Goal: Contribute content: Contribute content

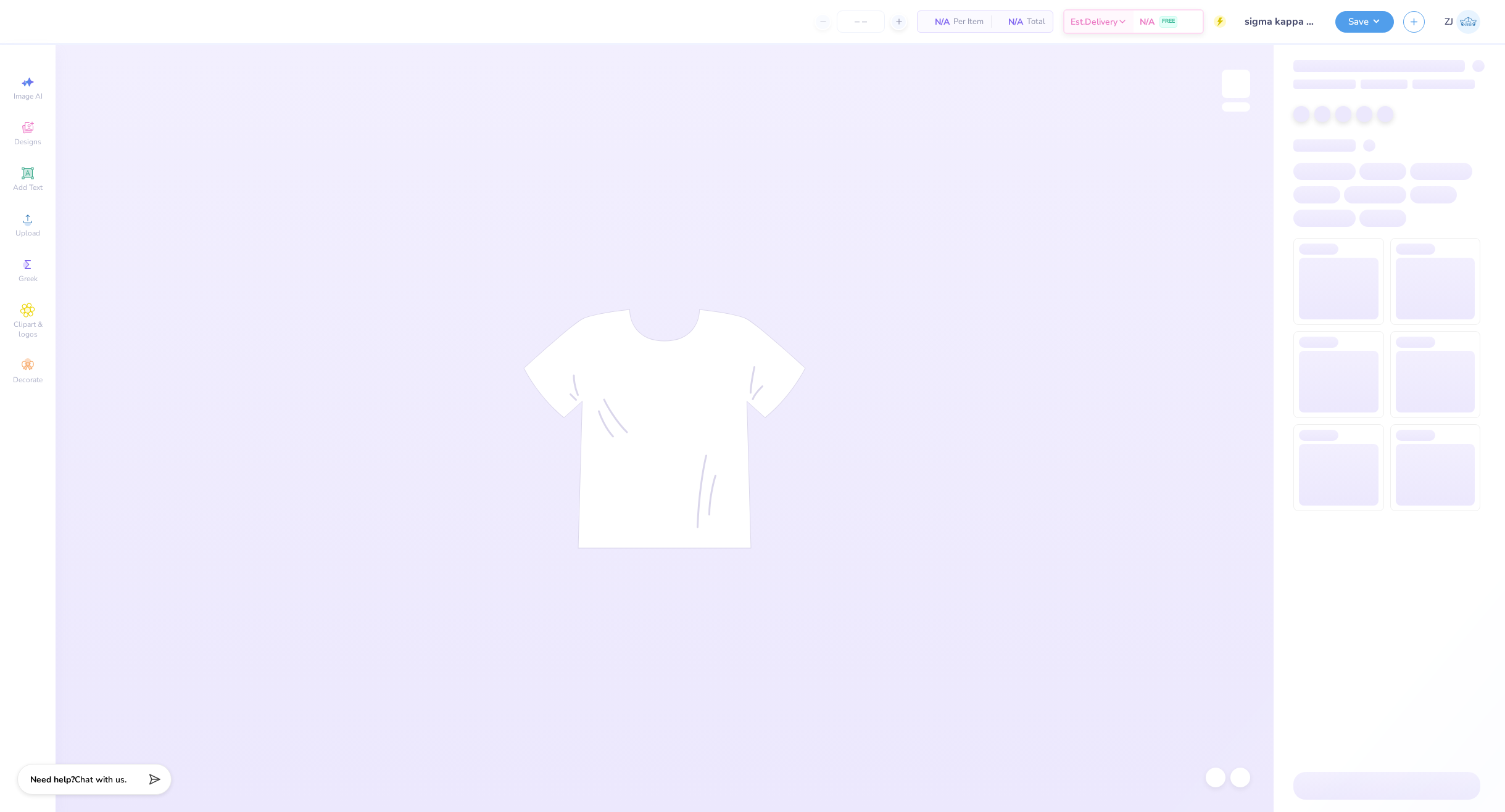
type input "100"
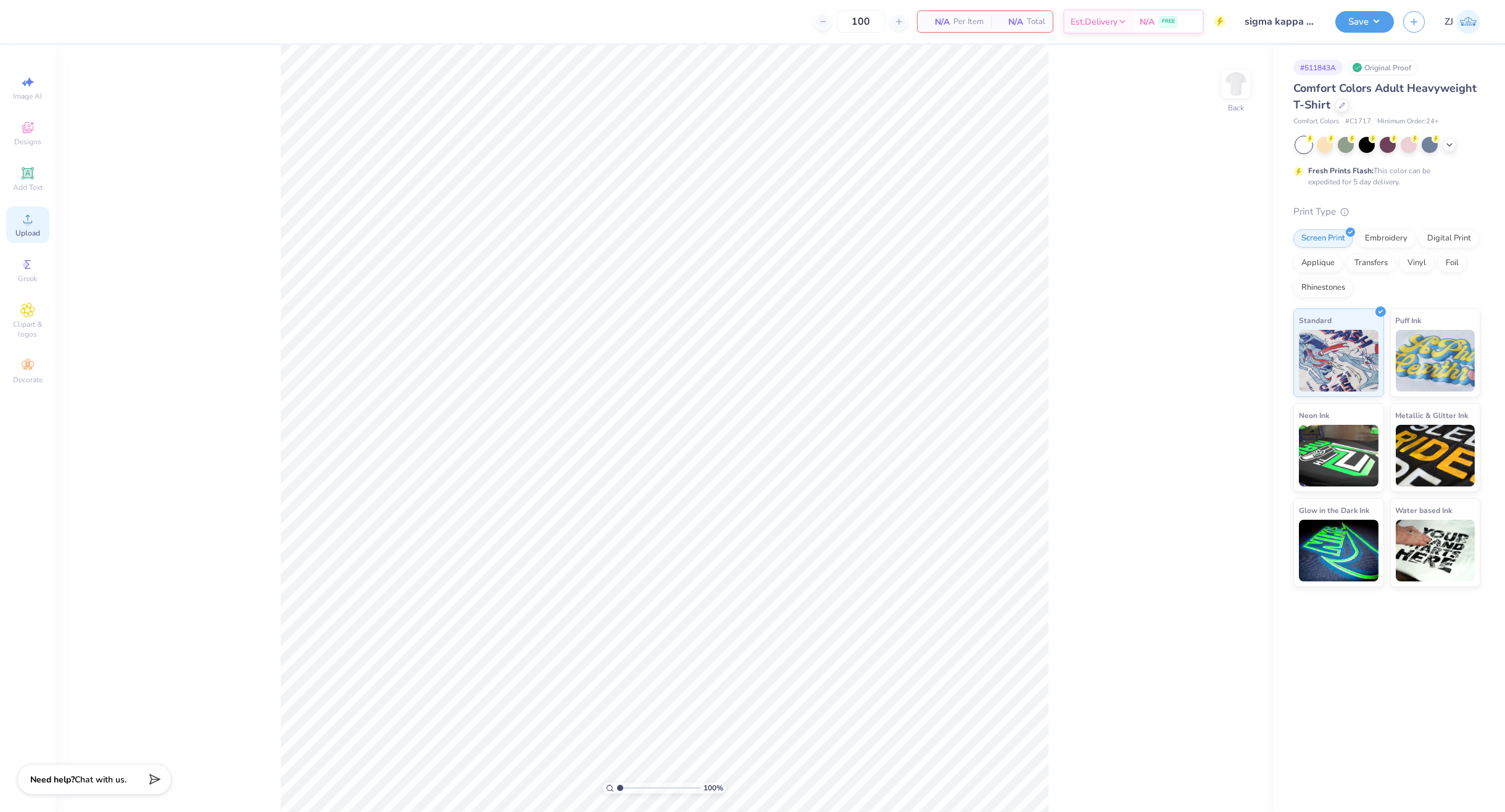
click at [29, 224] on circle at bounding box center [27, 223] width 7 height 7
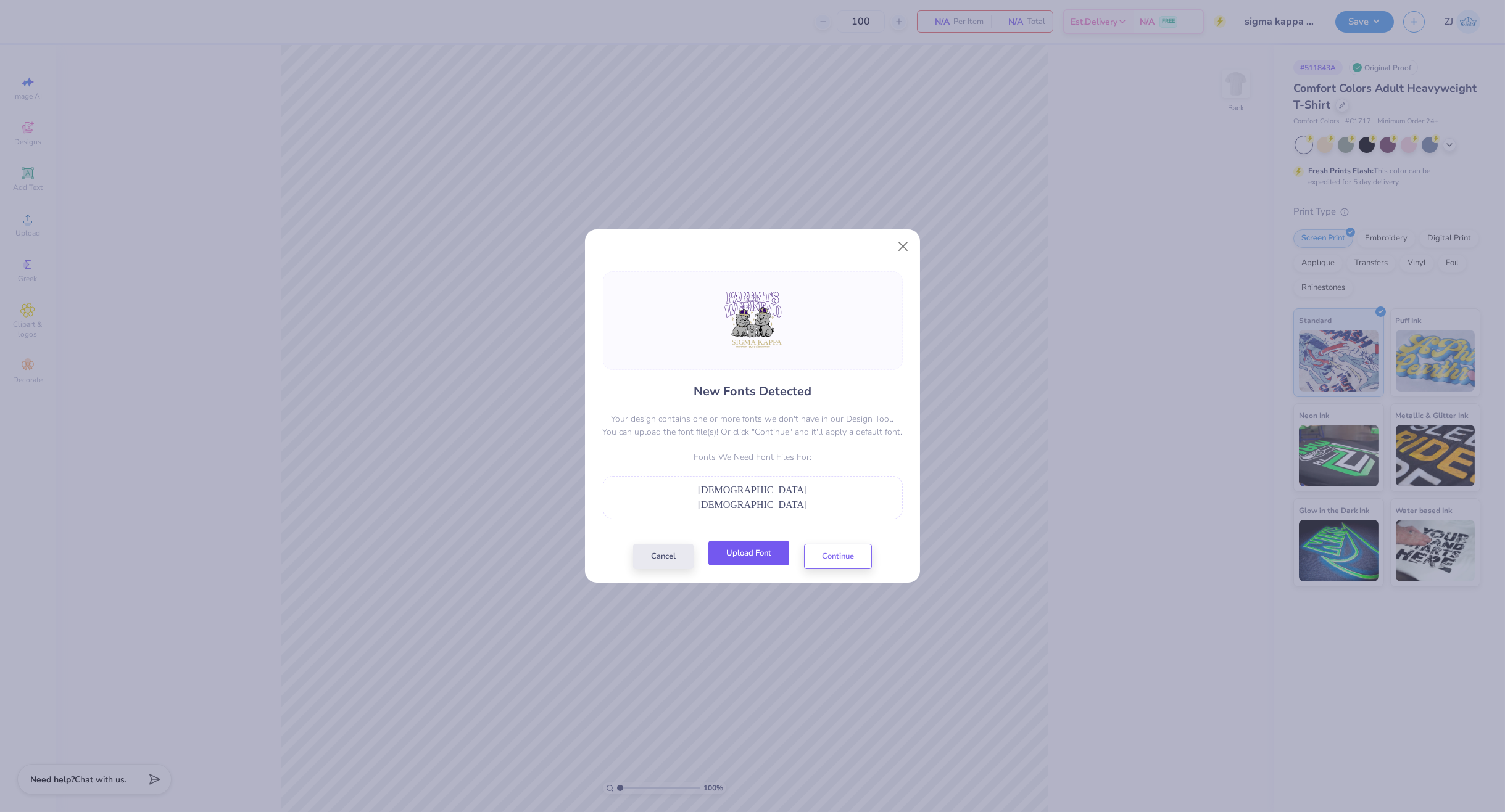
click at [745, 555] on button "Upload Font" at bounding box center [749, 553] width 81 height 25
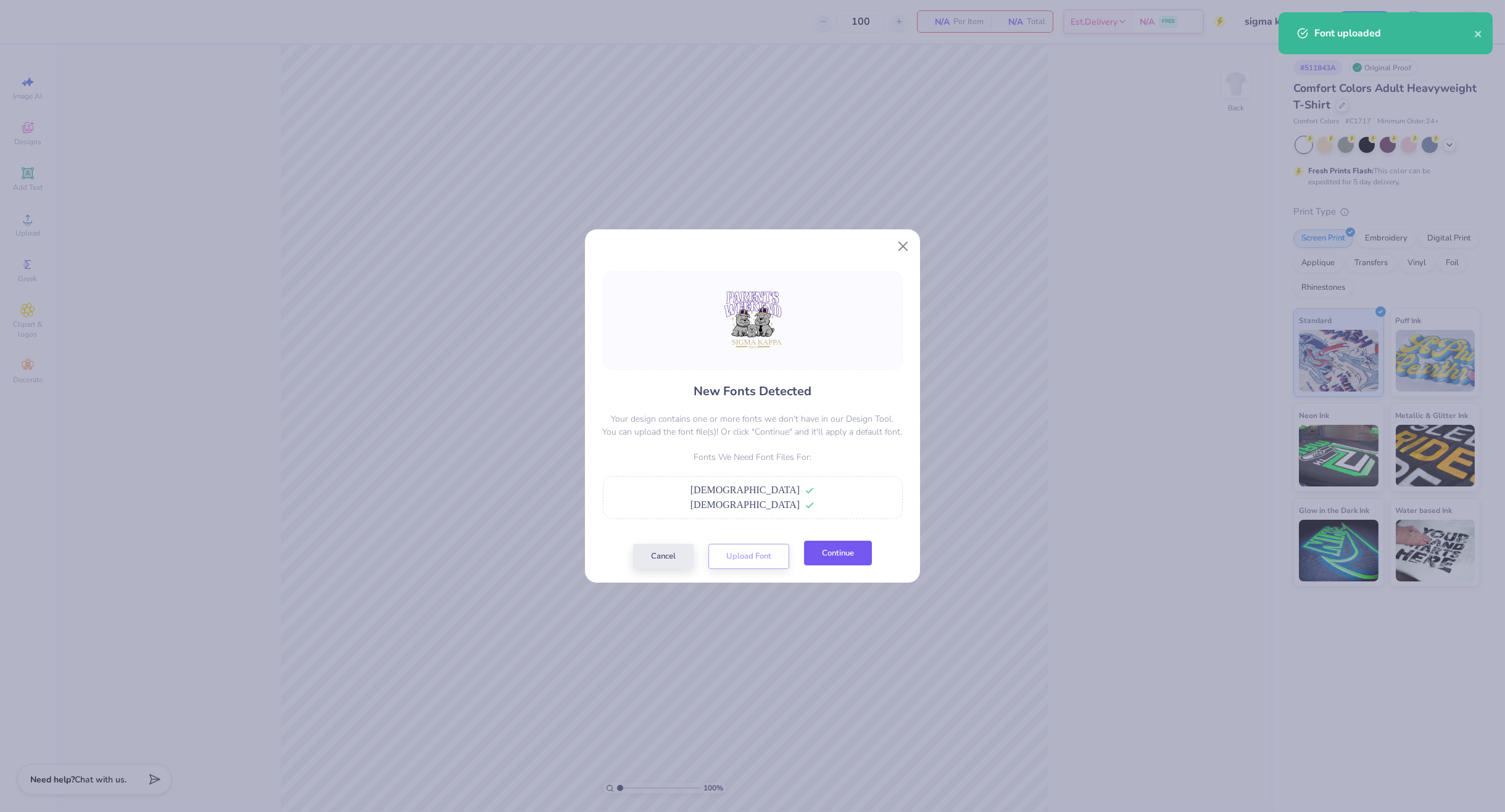
click at [867, 564] on button "Continue" at bounding box center [837, 553] width 68 height 25
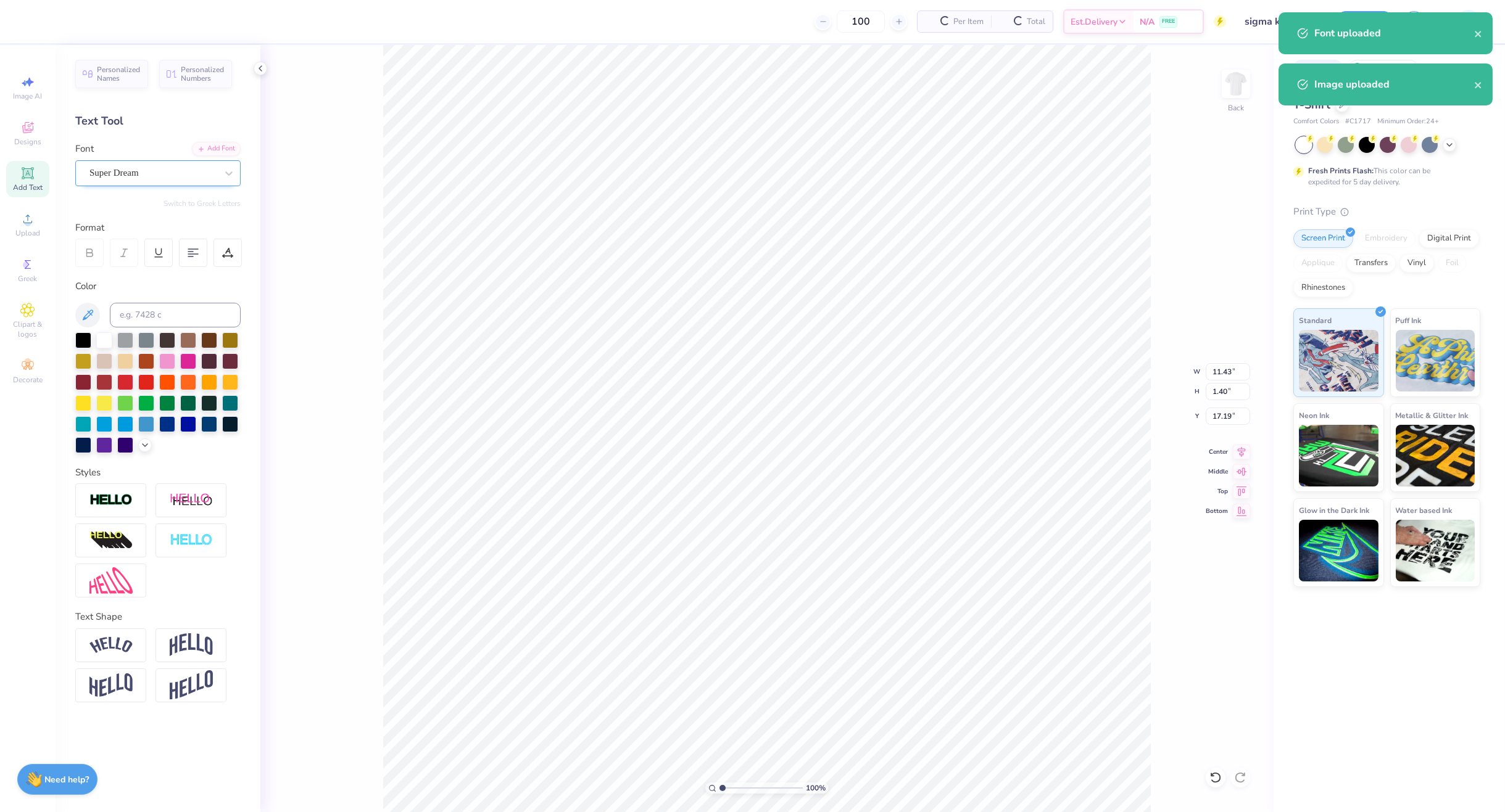
click at [129, 168] on div "Super Dream" at bounding box center [152, 173] width 129 height 19
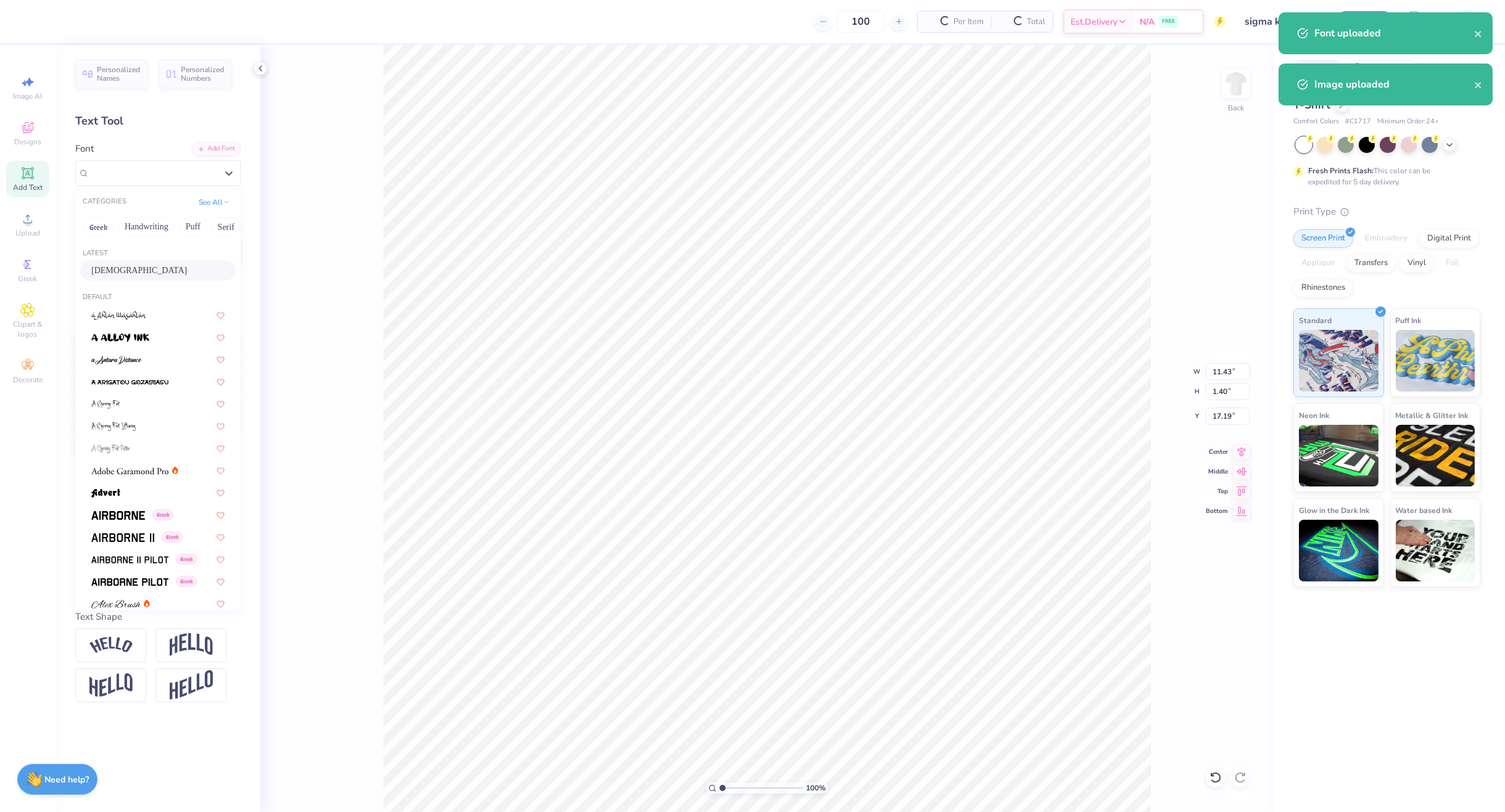
click at [128, 264] on div "Bogista" at bounding box center [157, 270] width 156 height 20
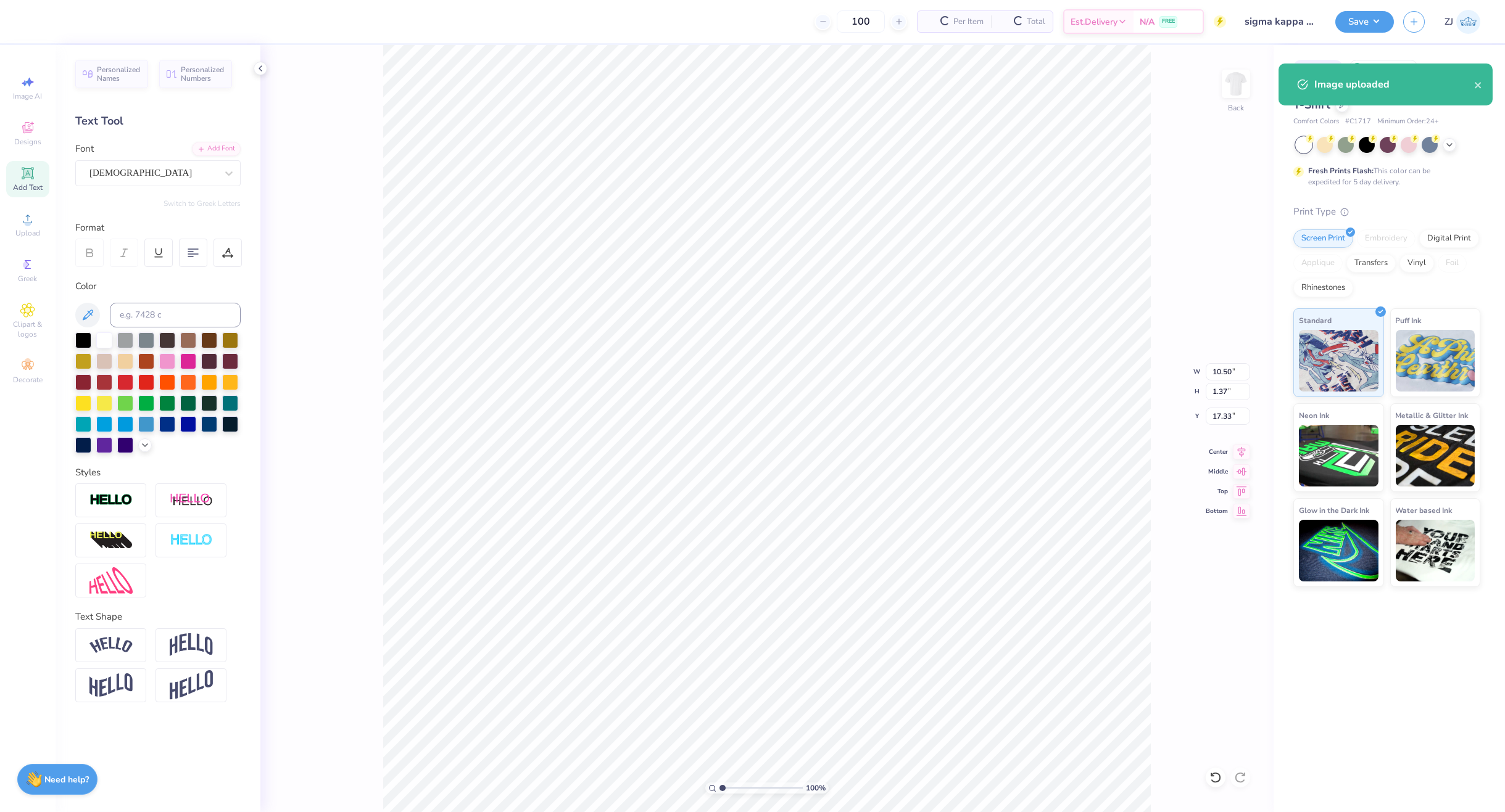
type input "10.50"
type input "1.37"
type input "17.33"
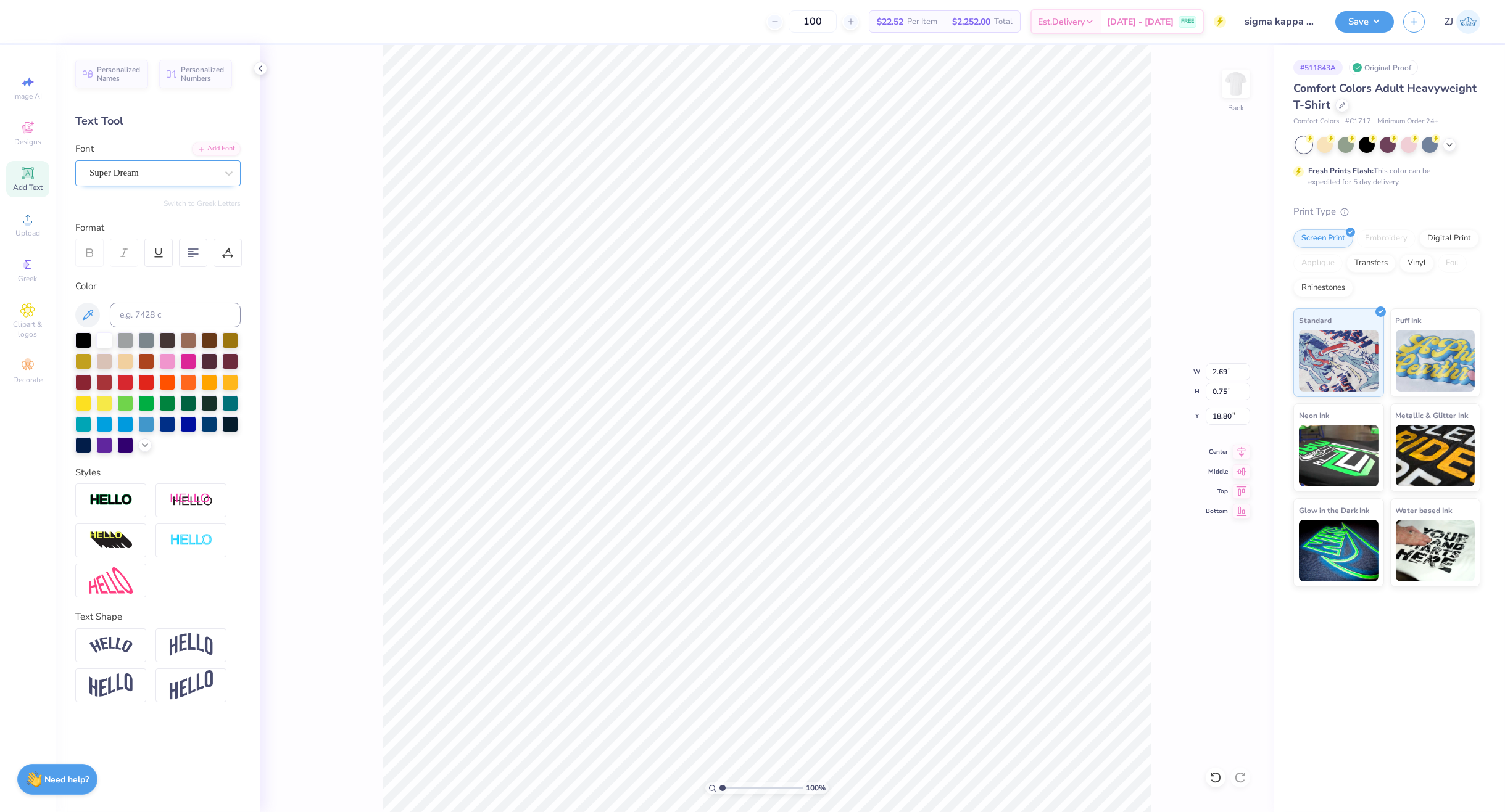
click at [121, 184] on div "Super Dream" at bounding box center [158, 172] width 165 height 25
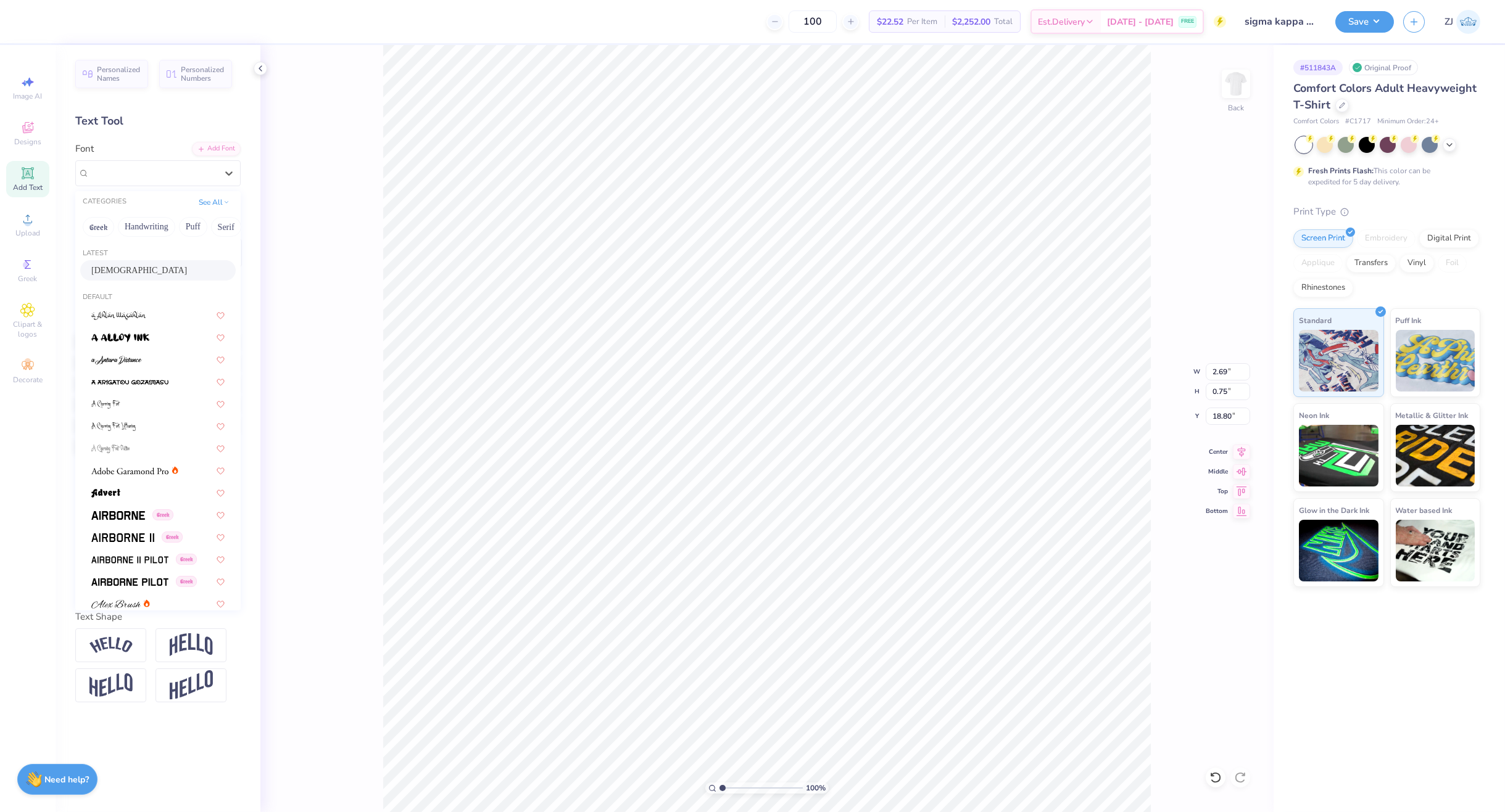
click at [129, 266] on div "Bogista" at bounding box center [158, 270] width 134 height 13
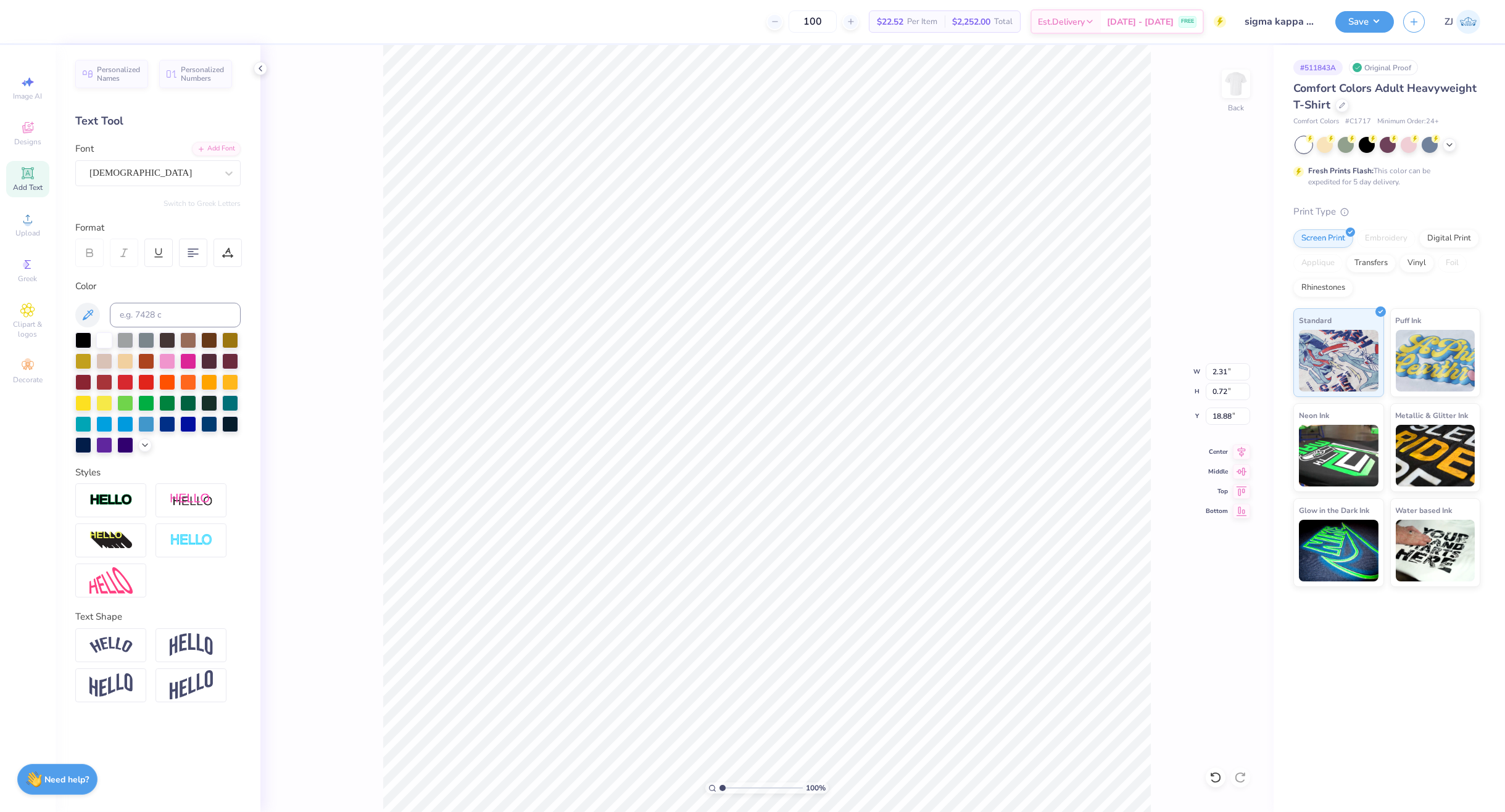
type input "2.31"
type input "0.72"
type input "18.88"
click at [1241, 452] on icon at bounding box center [1241, 450] width 18 height 15
click at [1238, 450] on icon at bounding box center [1241, 450] width 18 height 15
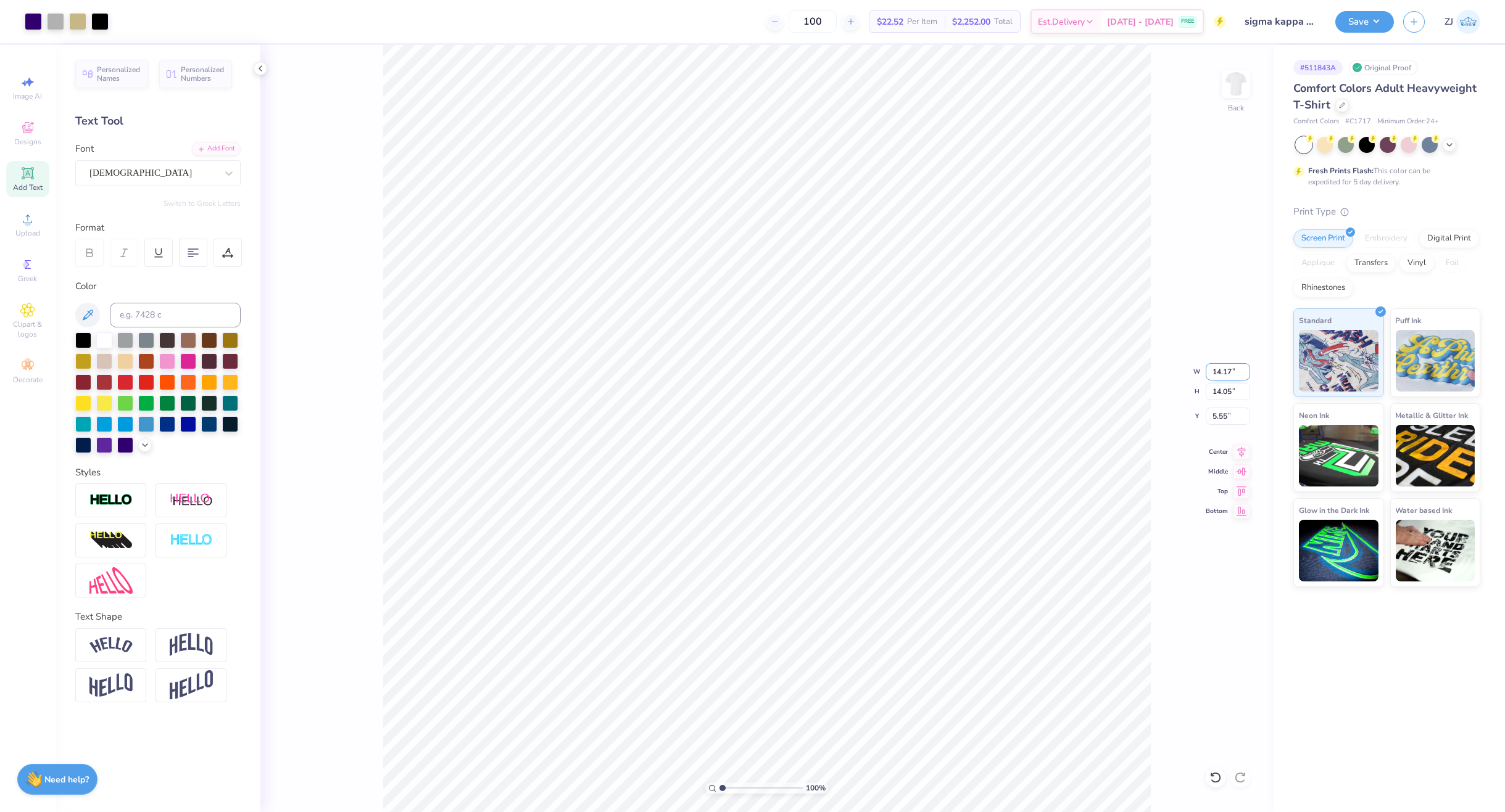
click at [1225, 367] on input "14.17" at bounding box center [1227, 372] width 45 height 18
type input "10.00"
type input "9.91"
click at [1225, 418] on input "7.62" at bounding box center [1227, 417] width 45 height 18
type input "3.00"
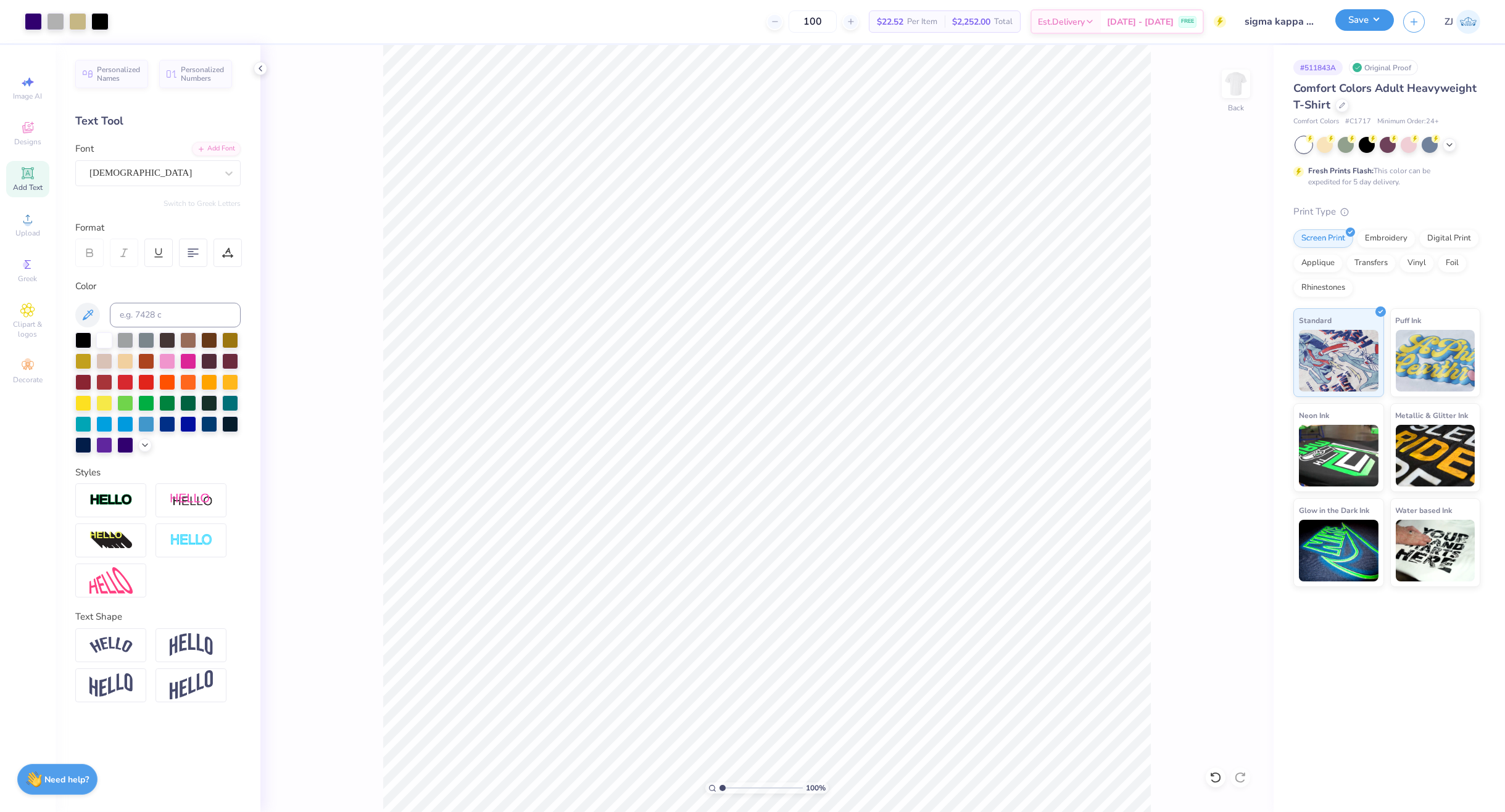
click at [1363, 14] on button "Save" at bounding box center [1364, 20] width 59 height 22
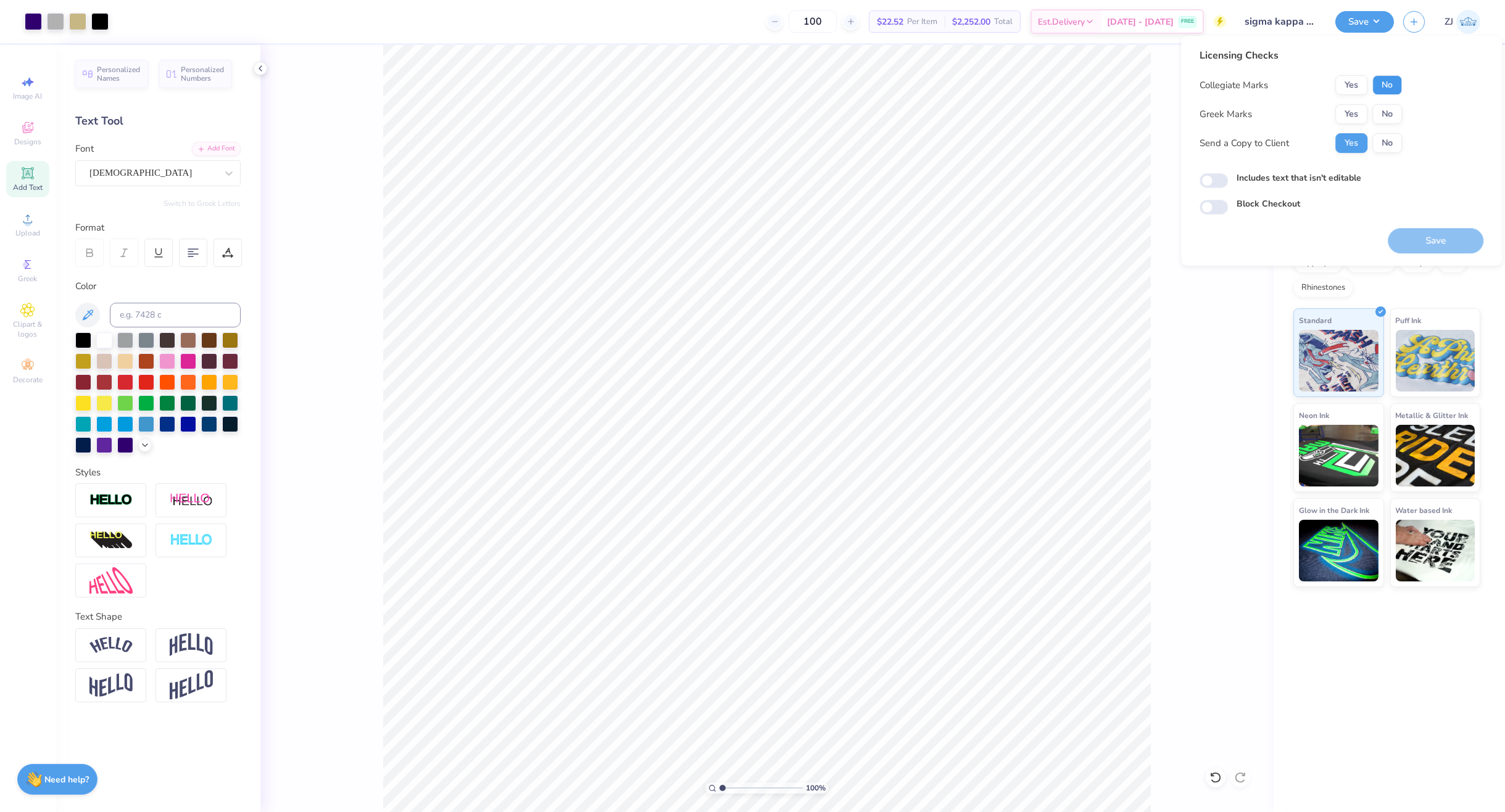
click at [1385, 84] on button "No" at bounding box center [1387, 85] width 30 height 19
click at [1364, 81] on button "Yes" at bounding box center [1351, 85] width 32 height 19
click at [1354, 109] on button "Yes" at bounding box center [1351, 114] width 32 height 19
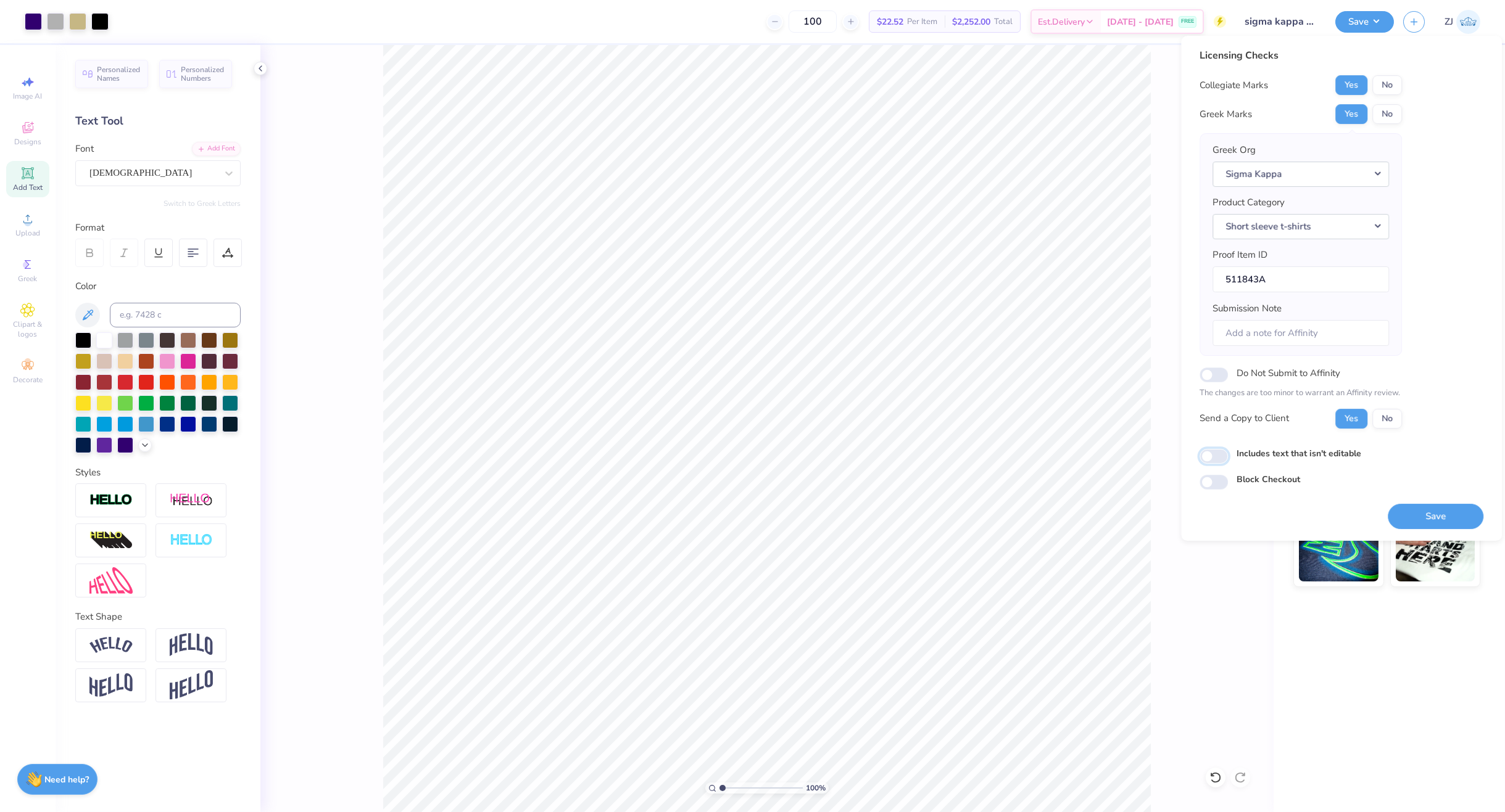
click at [1211, 453] on input "Includes text that isn't editable" at bounding box center [1213, 456] width 28 height 15
checkbox input "true"
drag, startPoint x: 1414, startPoint y: 515, endPoint x: 1168, endPoint y: 481, distance: 248.3
click at [1410, 515] on button "Save" at bounding box center [1435, 516] width 96 height 25
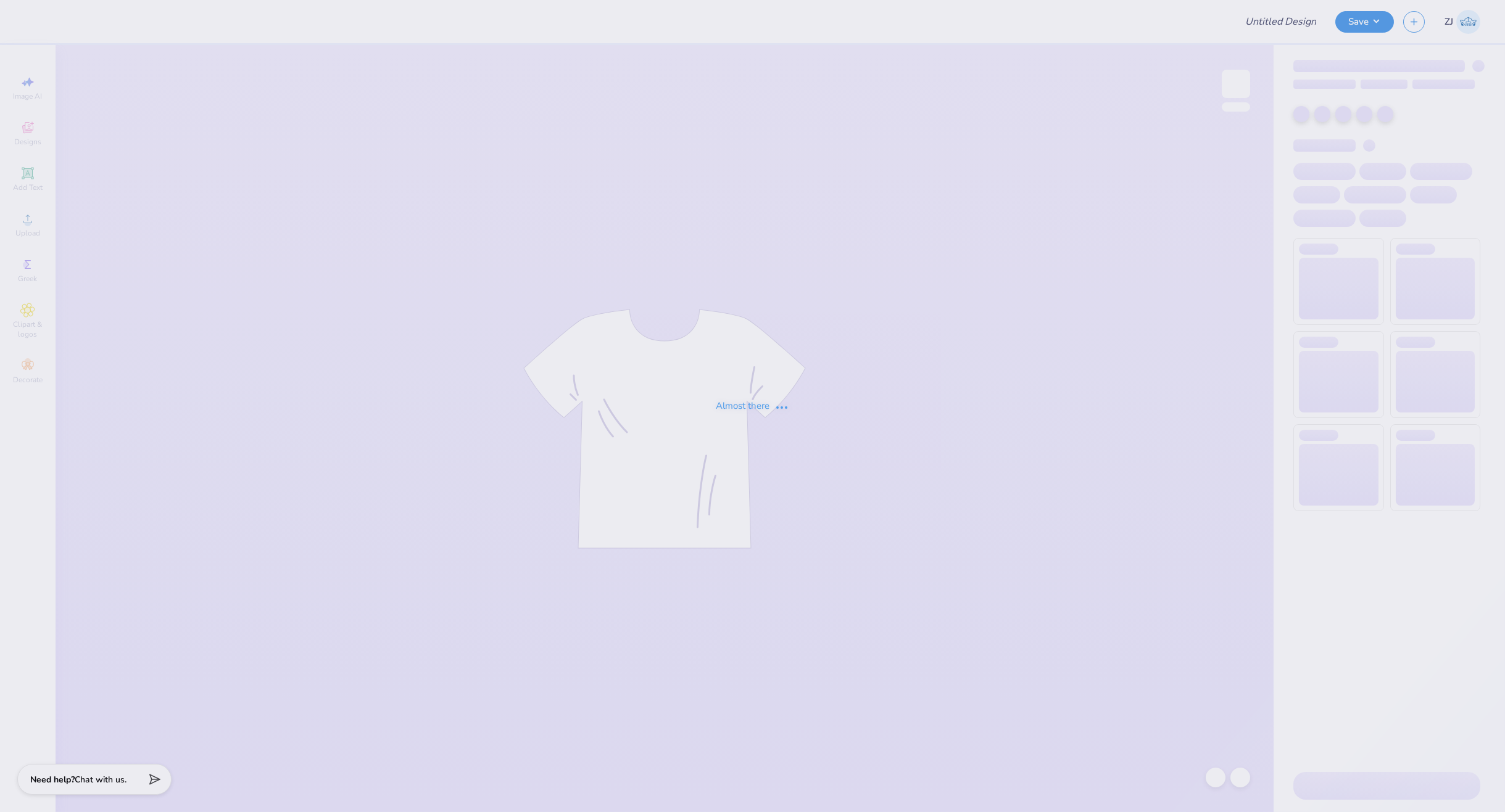
type input "Merch"
type input "sigma kappa parents weekend"
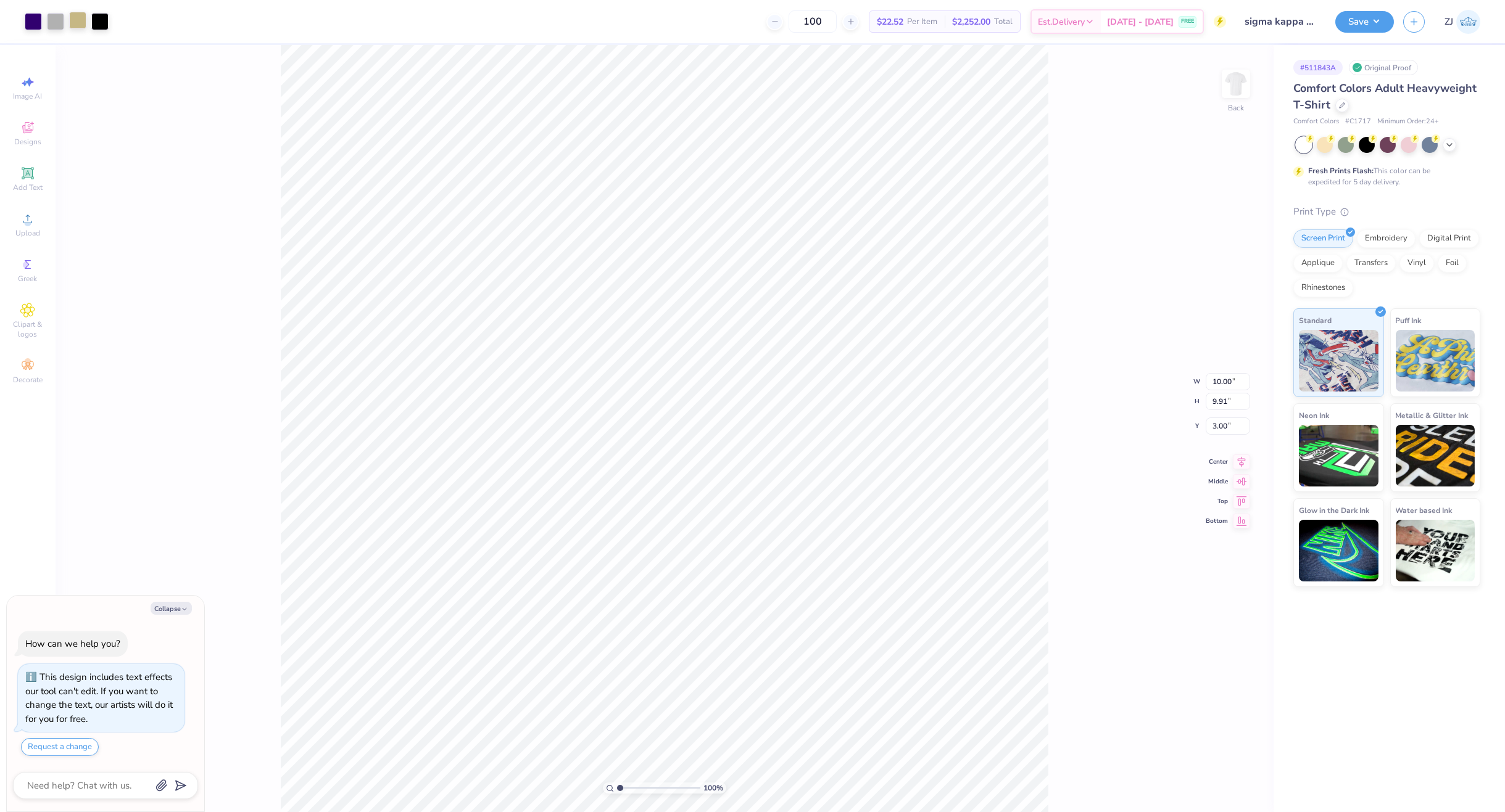
click at [76, 16] on div at bounding box center [78, 20] width 18 height 18
type textarea "x"
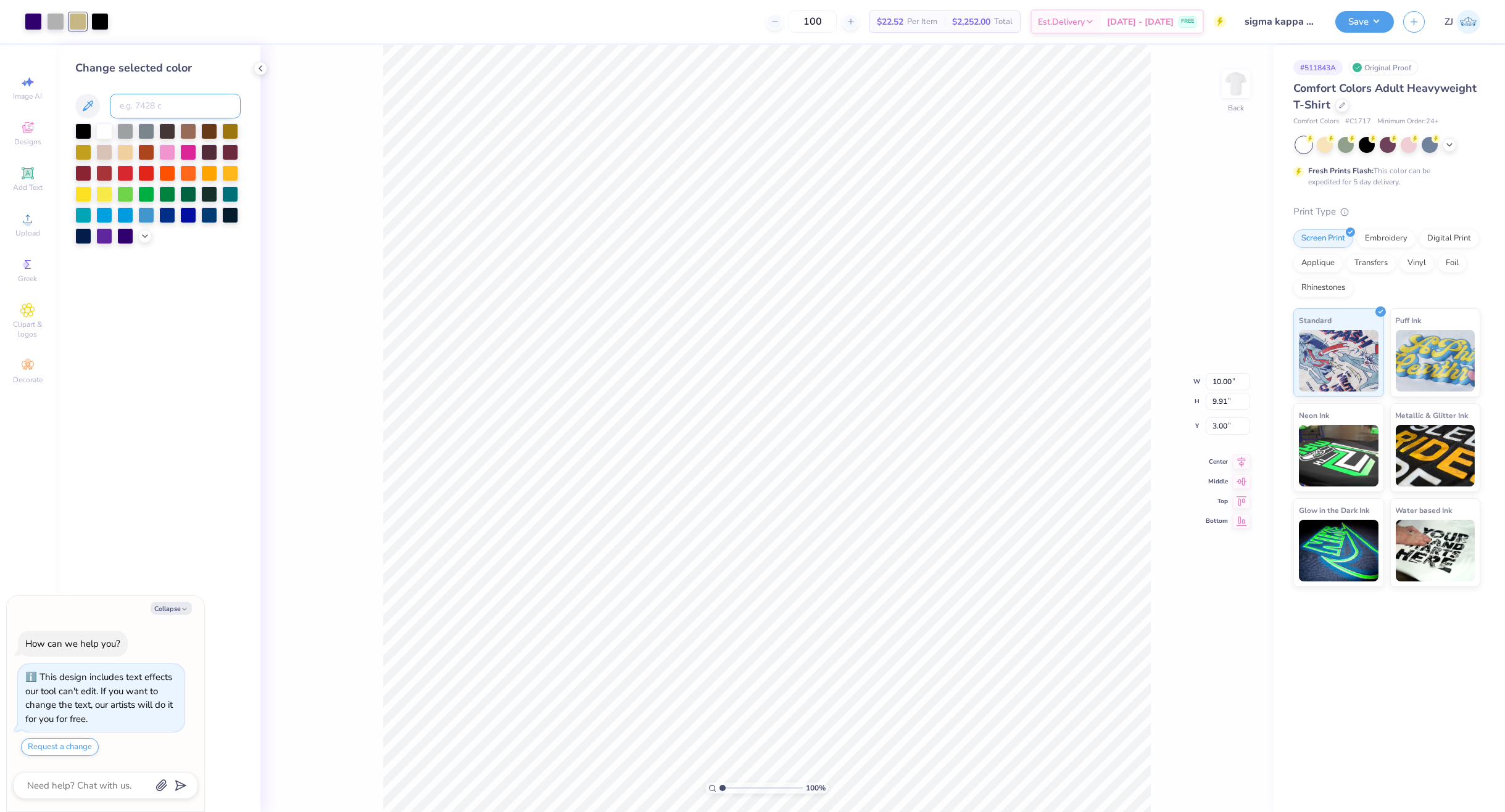
click at [162, 110] on input at bounding box center [175, 106] width 131 height 25
type input "4515"
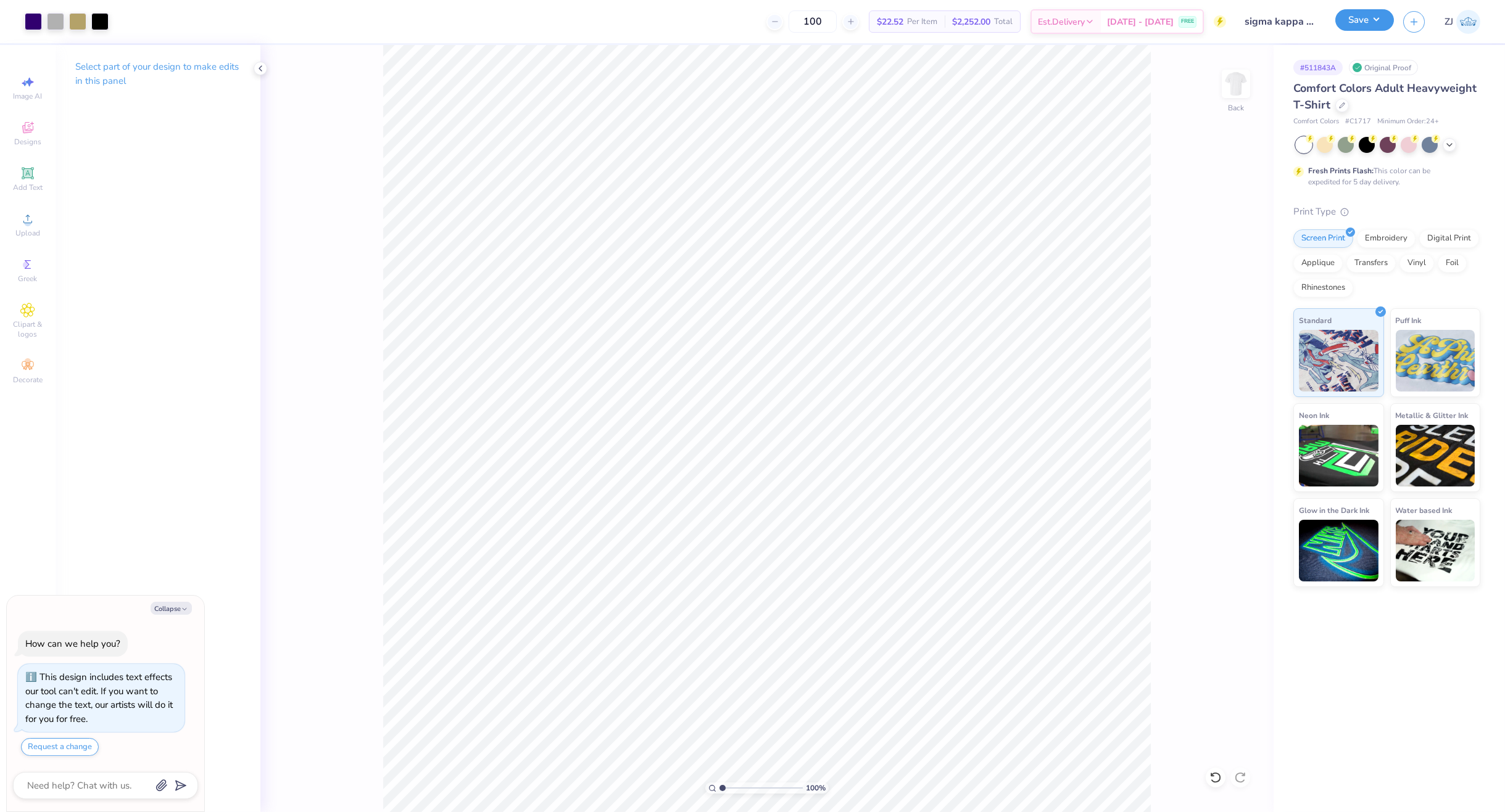
click at [1360, 28] on button "Save" at bounding box center [1364, 20] width 59 height 22
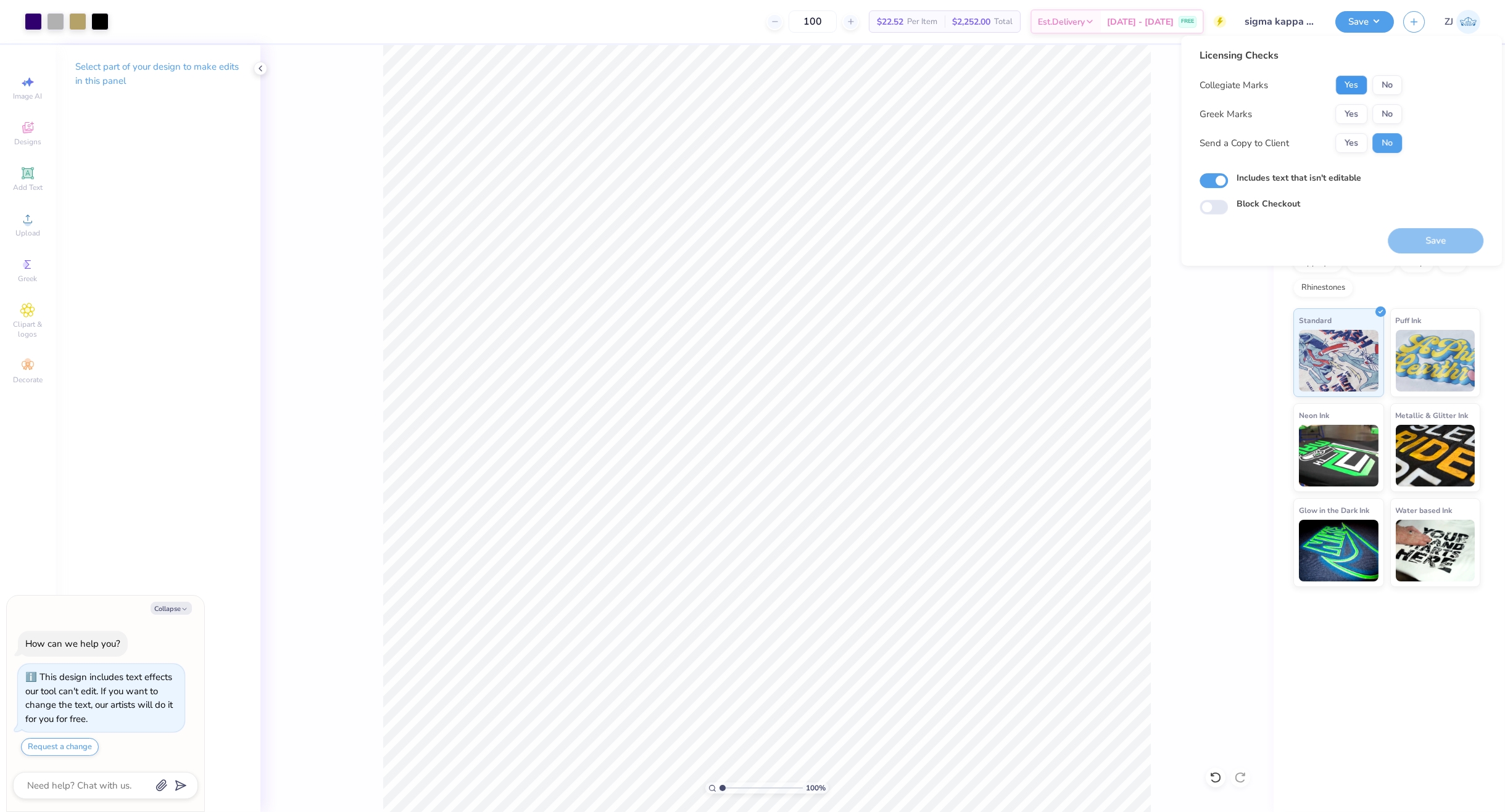
click at [1363, 88] on button "Yes" at bounding box center [1351, 85] width 32 height 19
click at [1356, 110] on button "Yes" at bounding box center [1351, 114] width 32 height 19
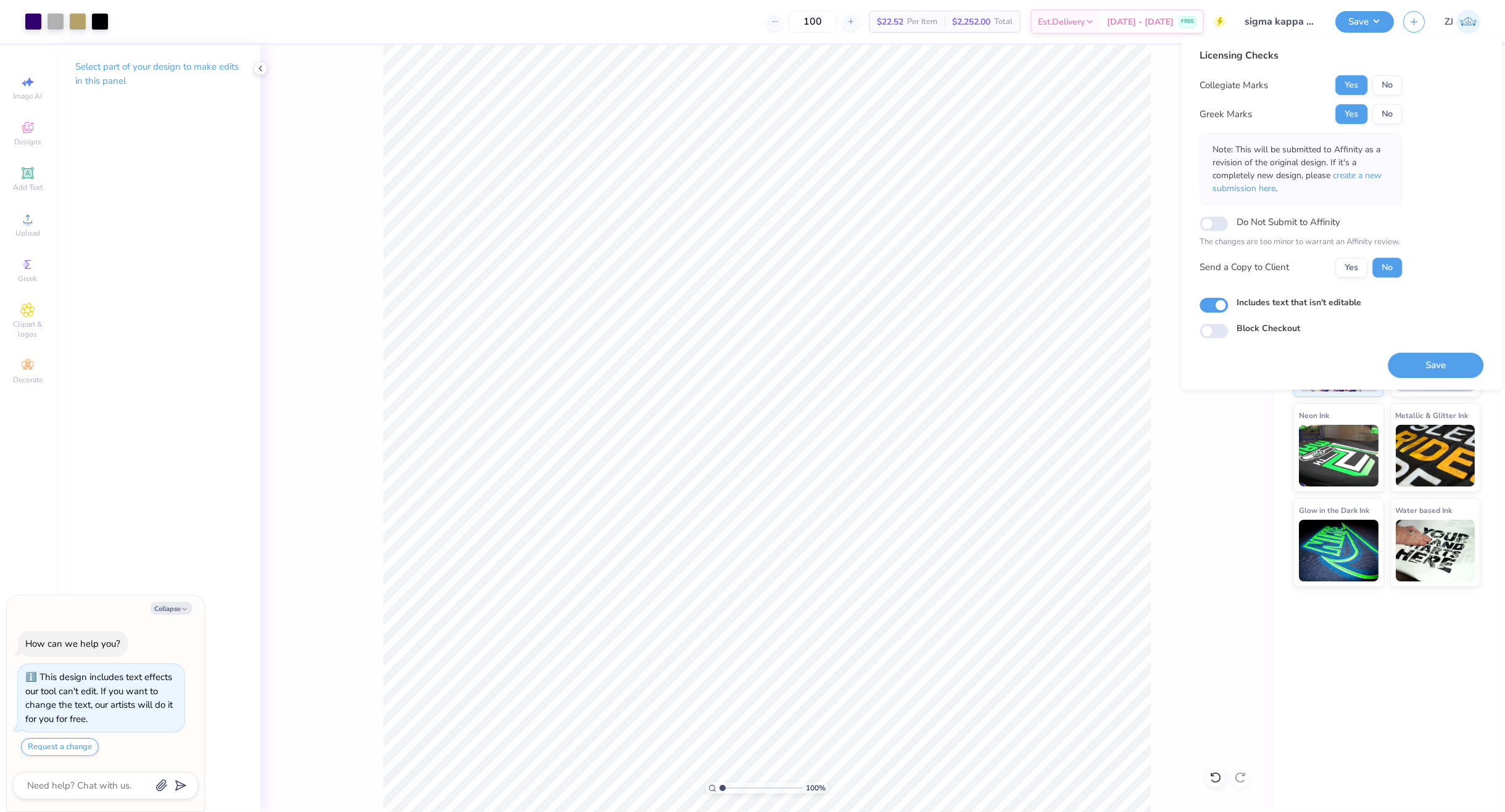
click at [1412, 369] on button "Save" at bounding box center [1435, 365] width 96 height 25
type textarea "x"
